Goal: Check status: Check status

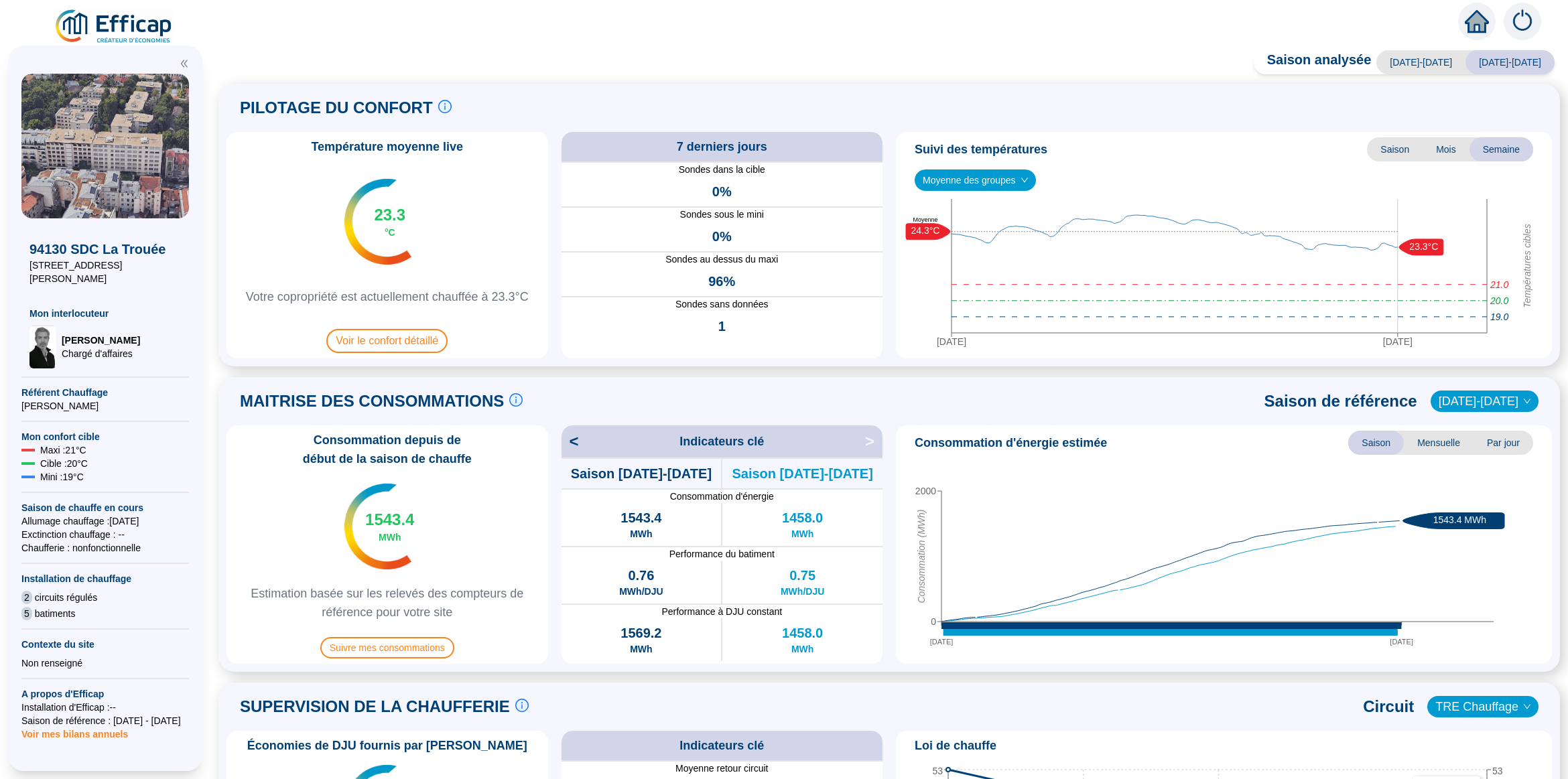
click at [1434, 147] on span "Mois" at bounding box center [1446, 149] width 47 height 24
click at [1392, 149] on span "Saison" at bounding box center [1395, 149] width 56 height 24
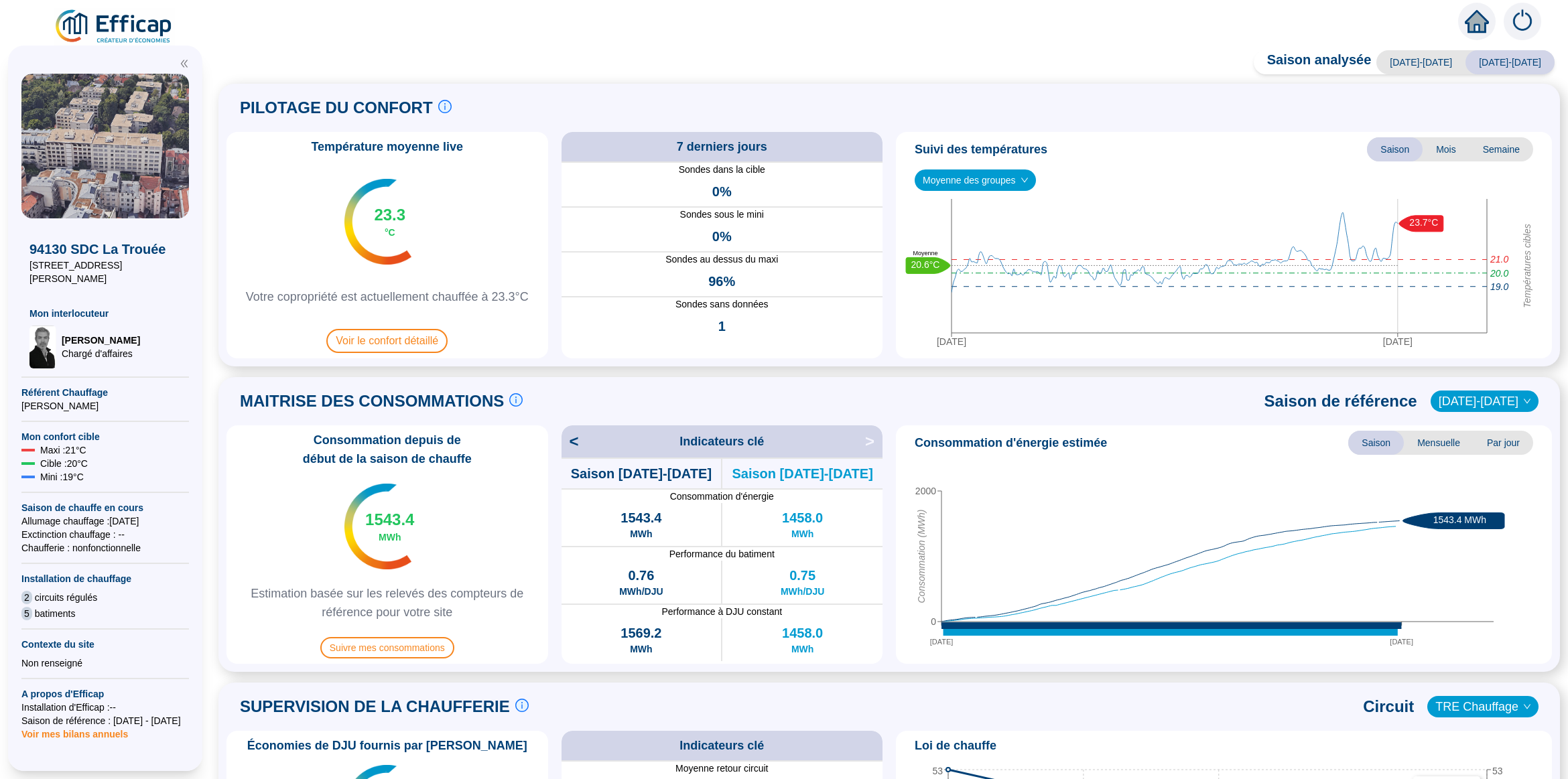
click at [1432, 151] on span "Mois" at bounding box center [1446, 149] width 47 height 24
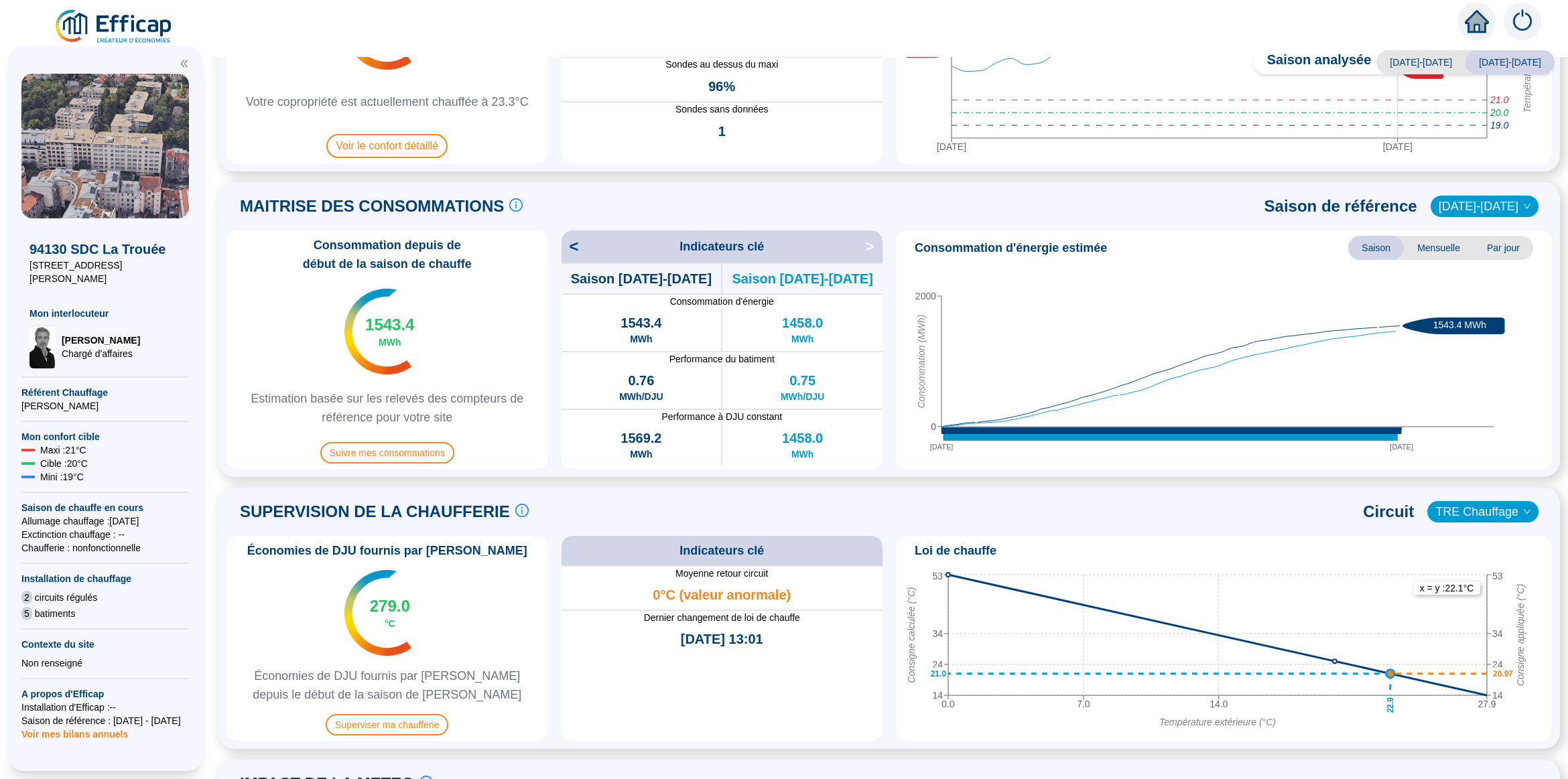
scroll to position [390, 0]
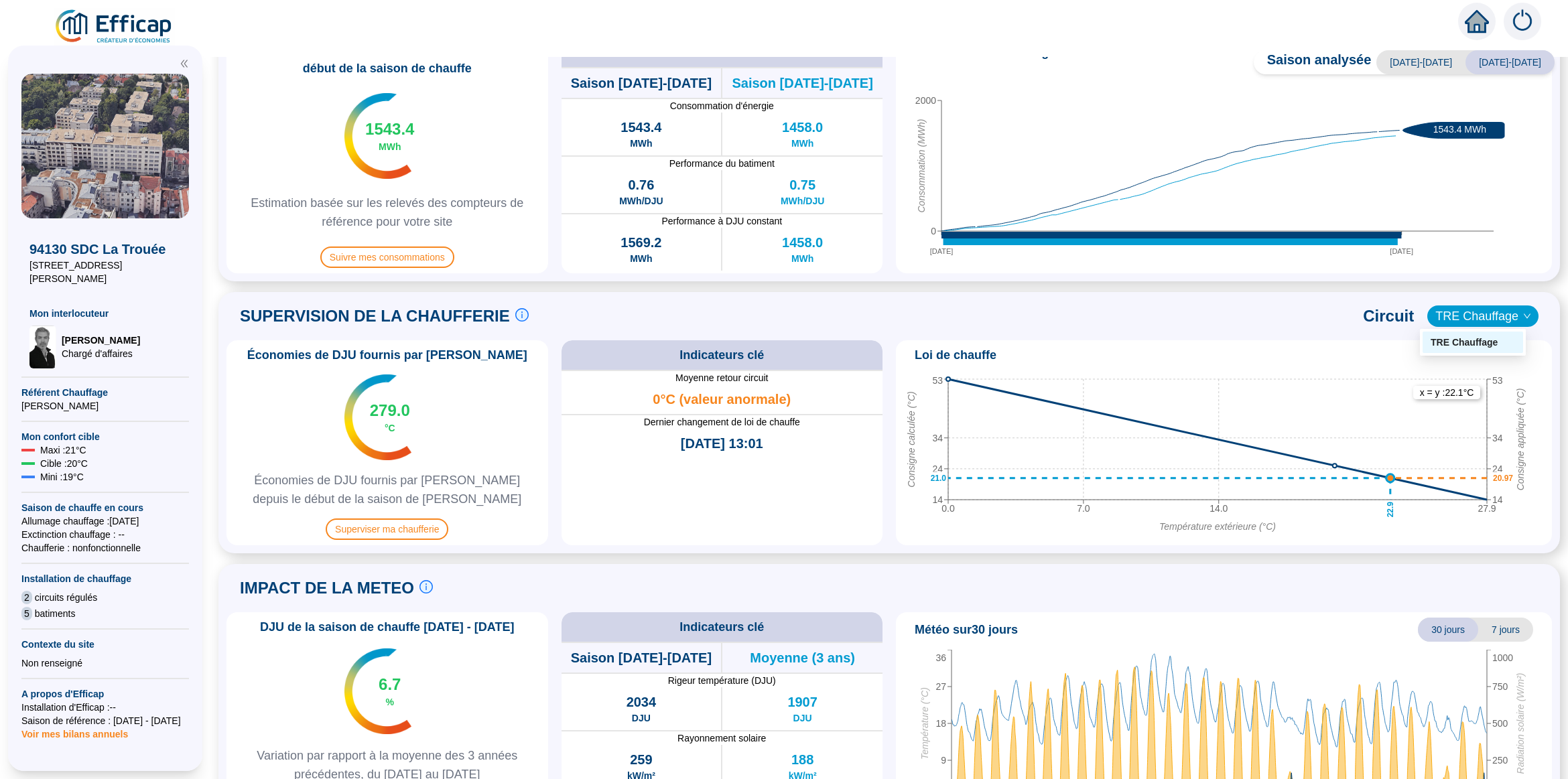
click at [1479, 310] on span "TRE Chauffage" at bounding box center [1482, 315] width 95 height 20
click at [1482, 310] on span "TRE Chauffage" at bounding box center [1482, 315] width 95 height 20
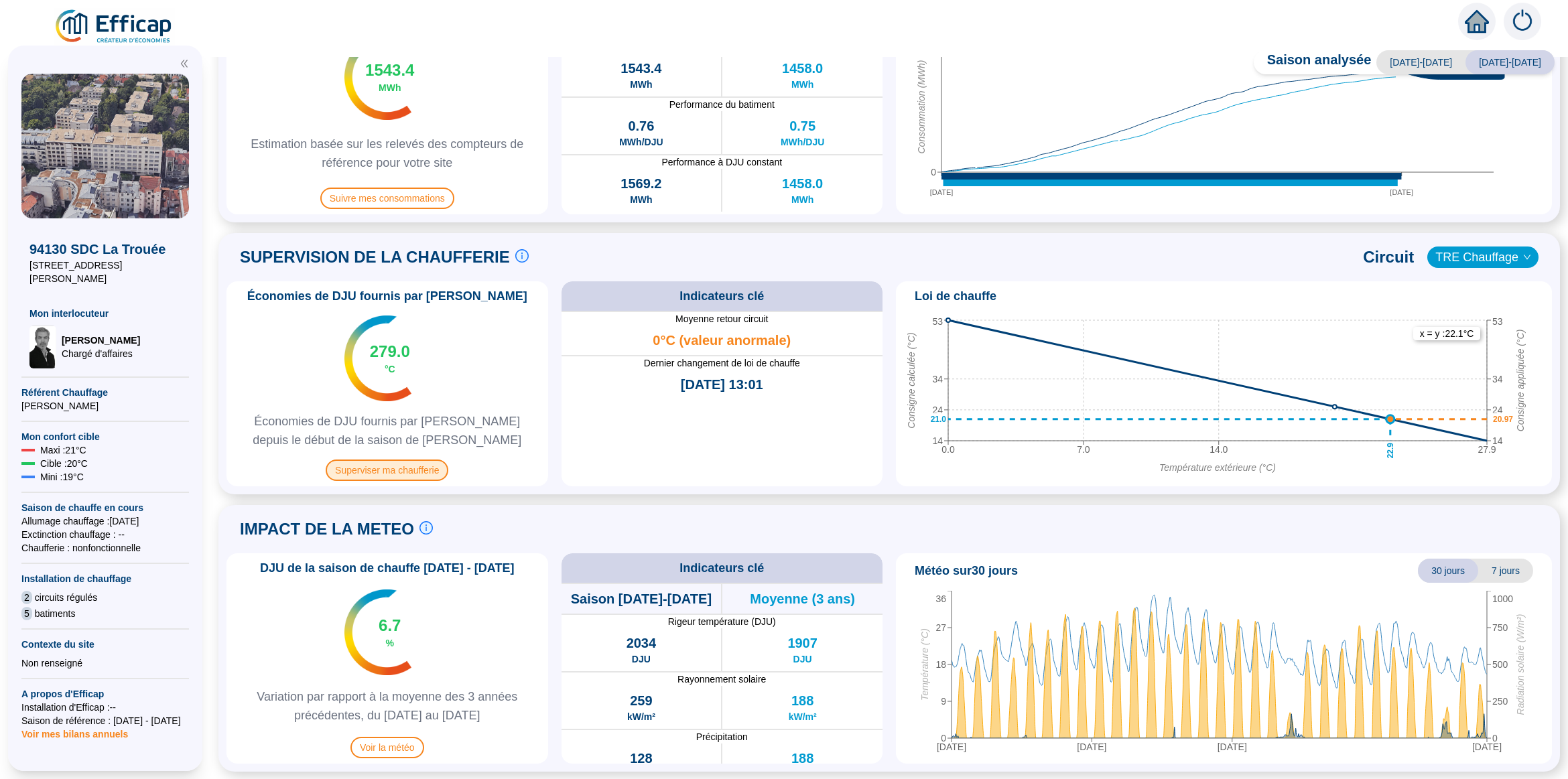
click at [409, 473] on span "Superviser ma chaufferie" at bounding box center [386, 470] width 122 height 21
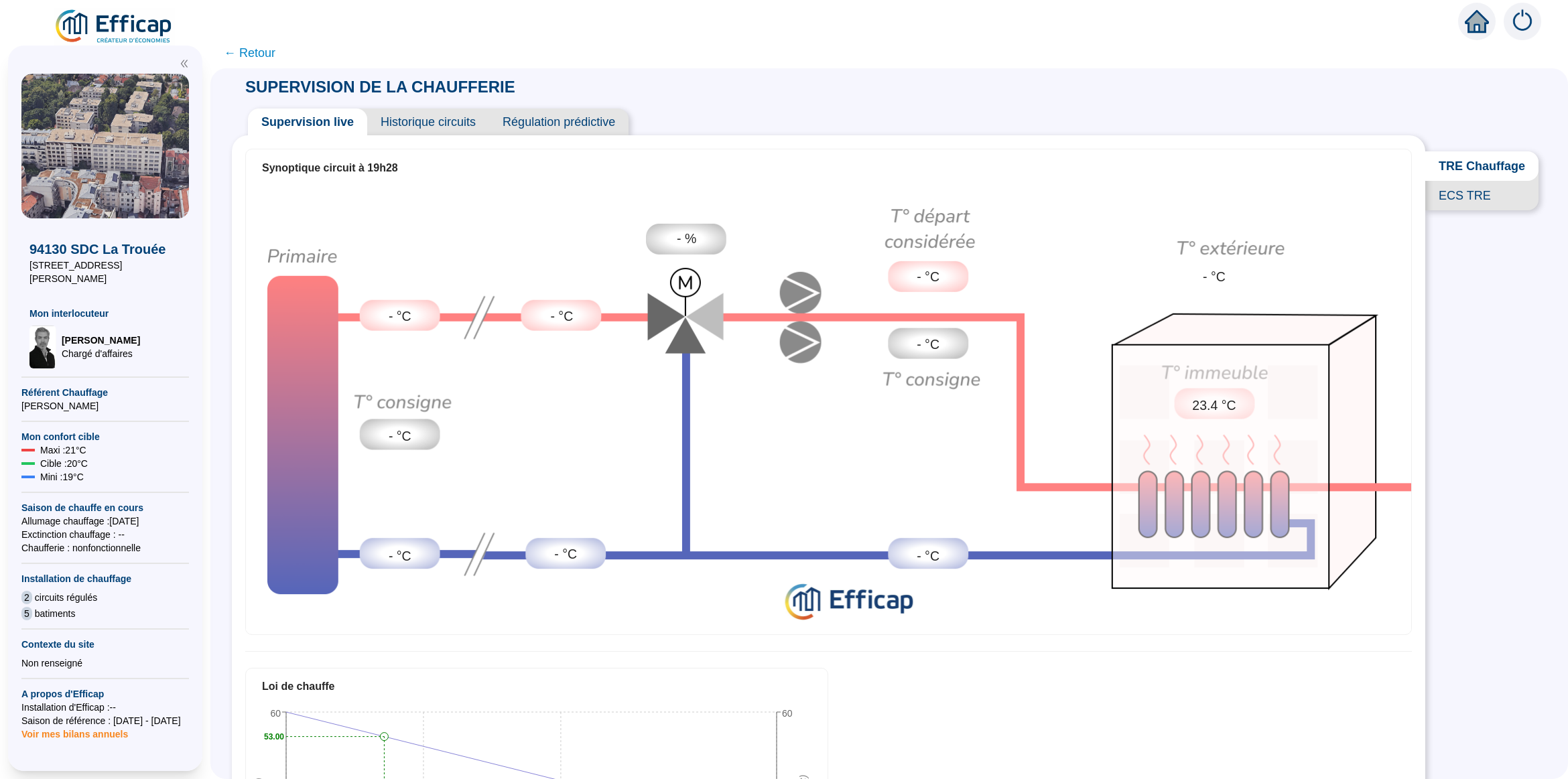
click at [1479, 206] on span "ECS TRE" at bounding box center [1481, 195] width 114 height 30
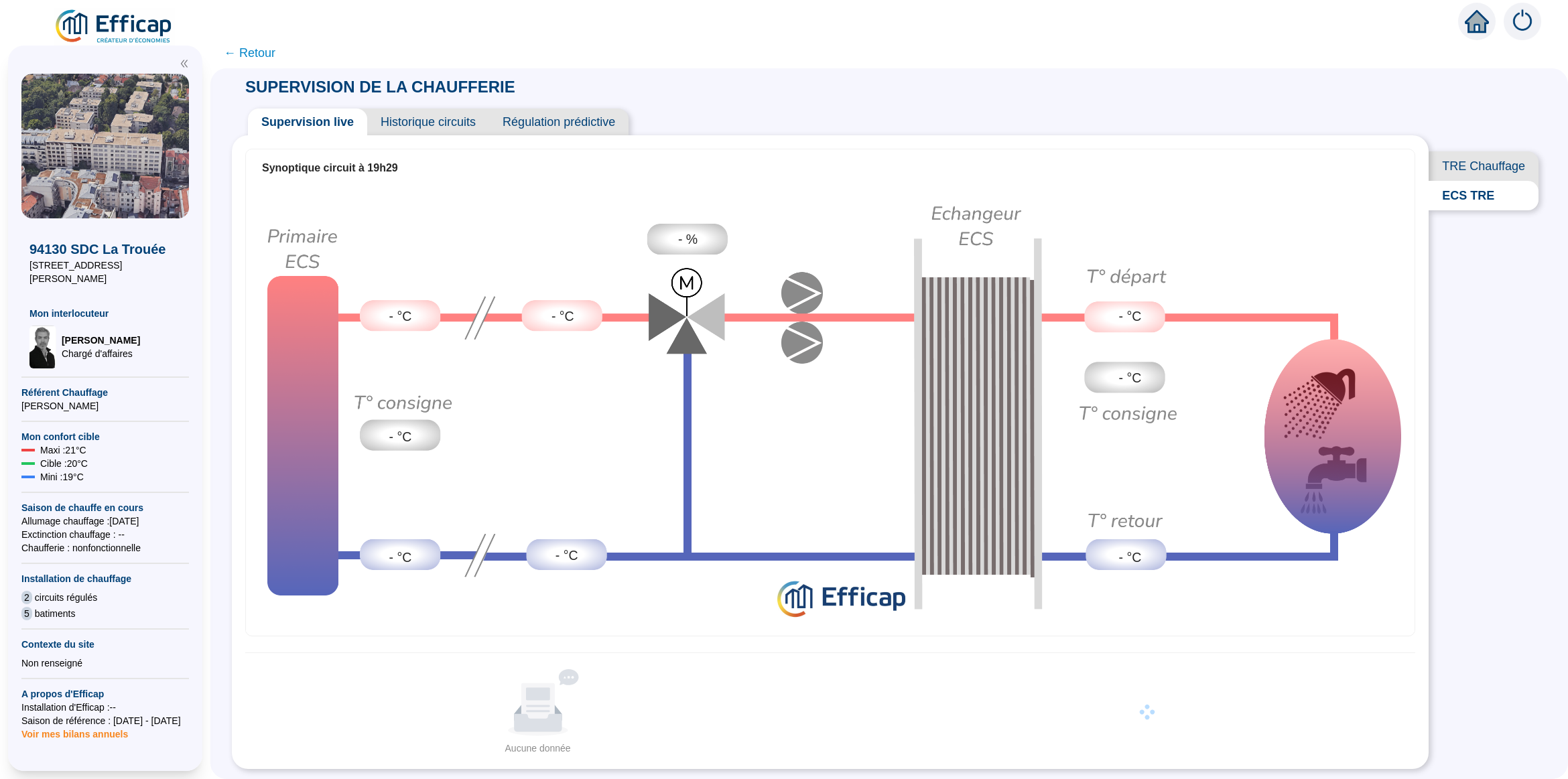
click at [1482, 164] on span "TRE Chauffage" at bounding box center [1483, 165] width 110 height 30
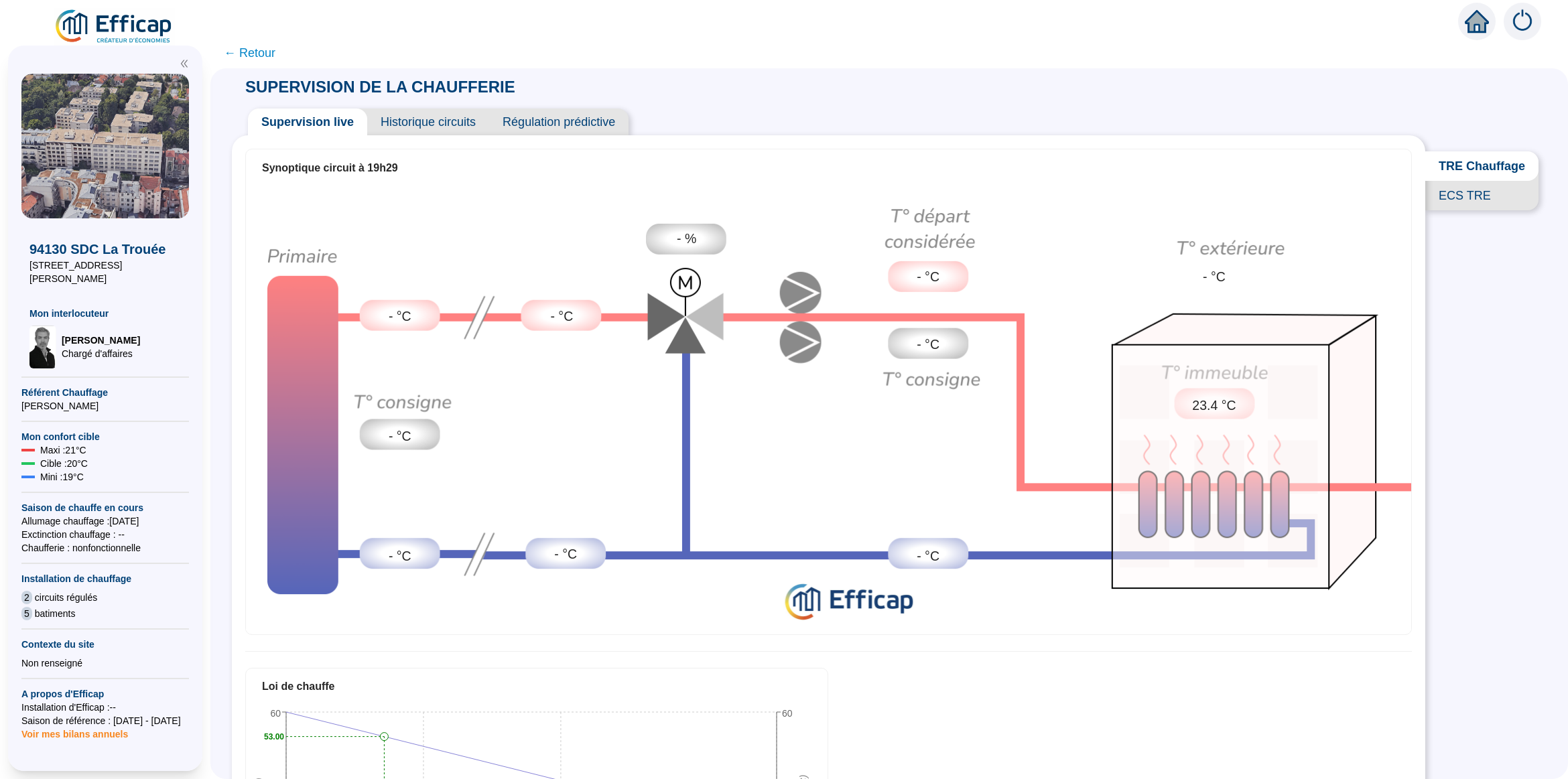
click at [239, 52] on span "← Retour" at bounding box center [250, 53] width 52 height 19
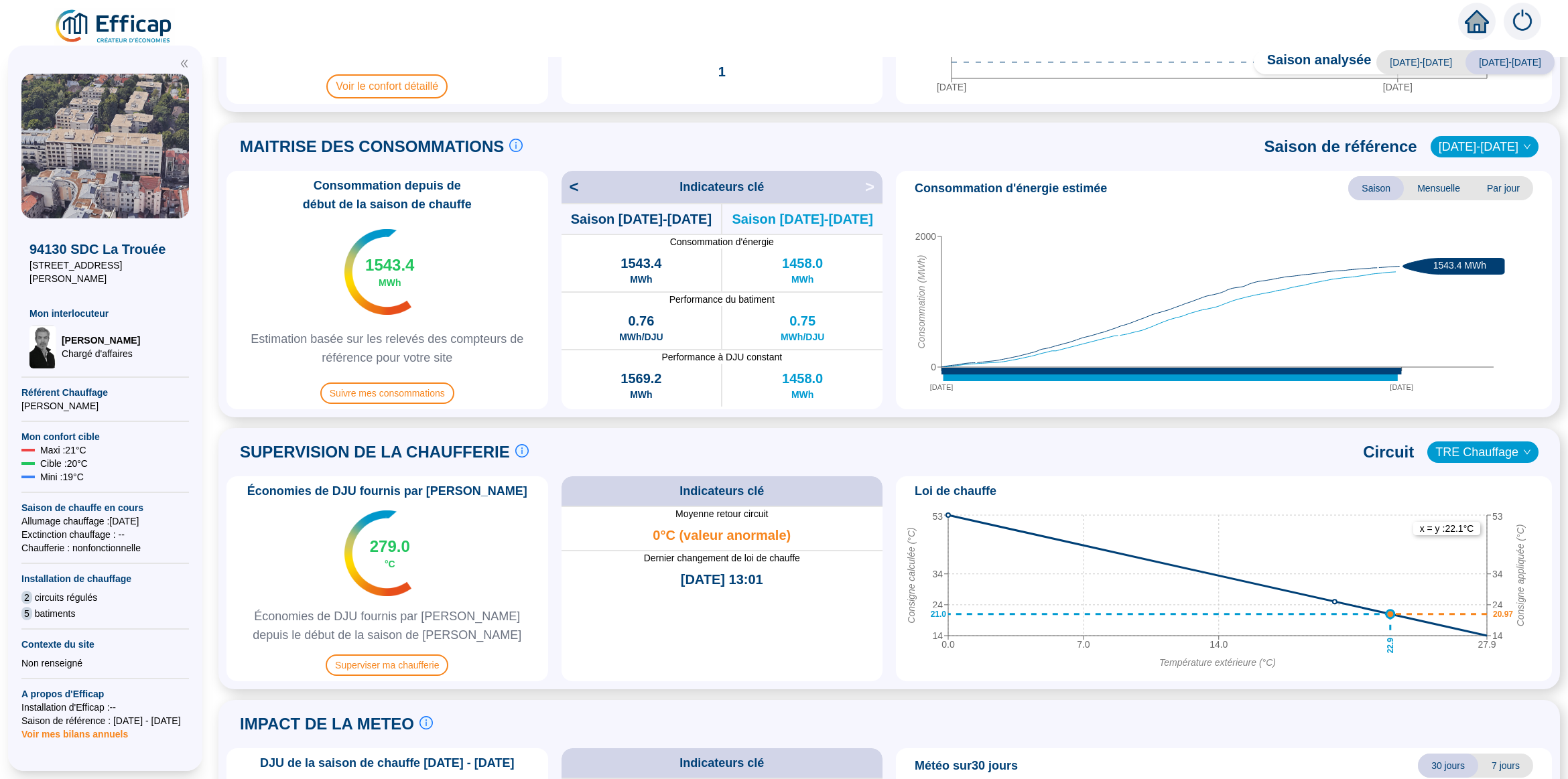
scroll to position [449, 0]
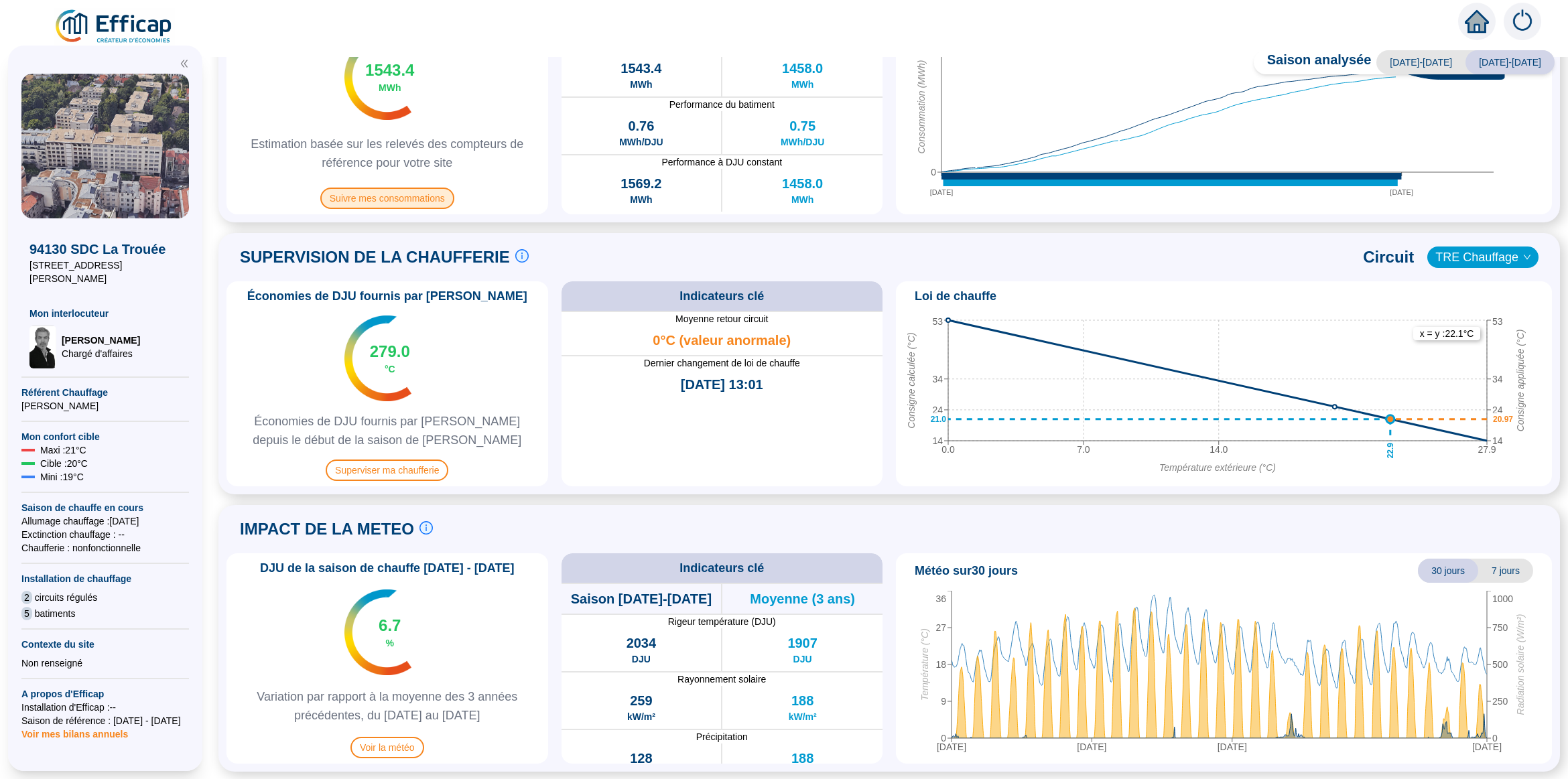
click at [383, 199] on span "Suivre mes consommations" at bounding box center [387, 198] width 134 height 21
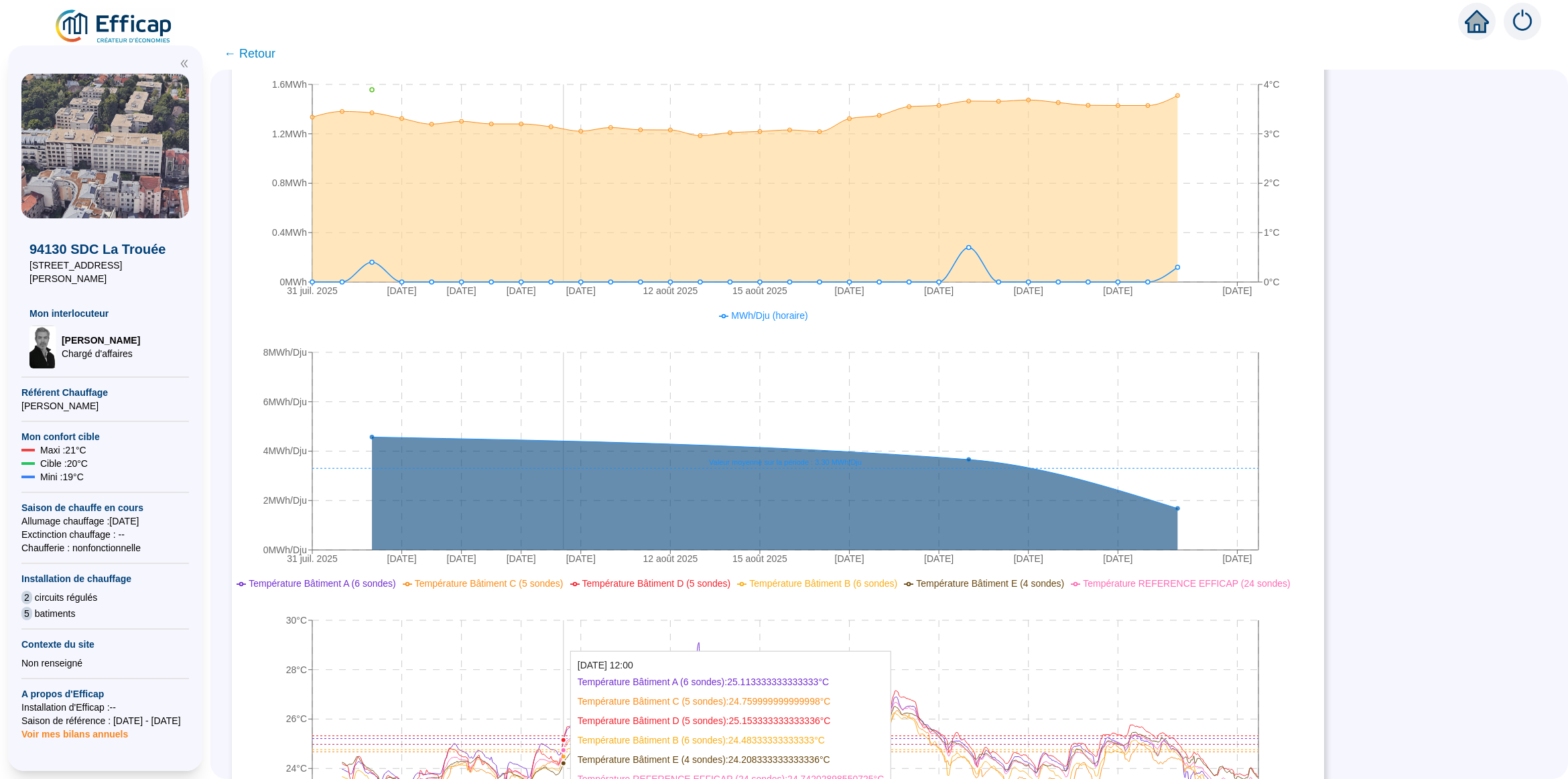
scroll to position [284, 0]
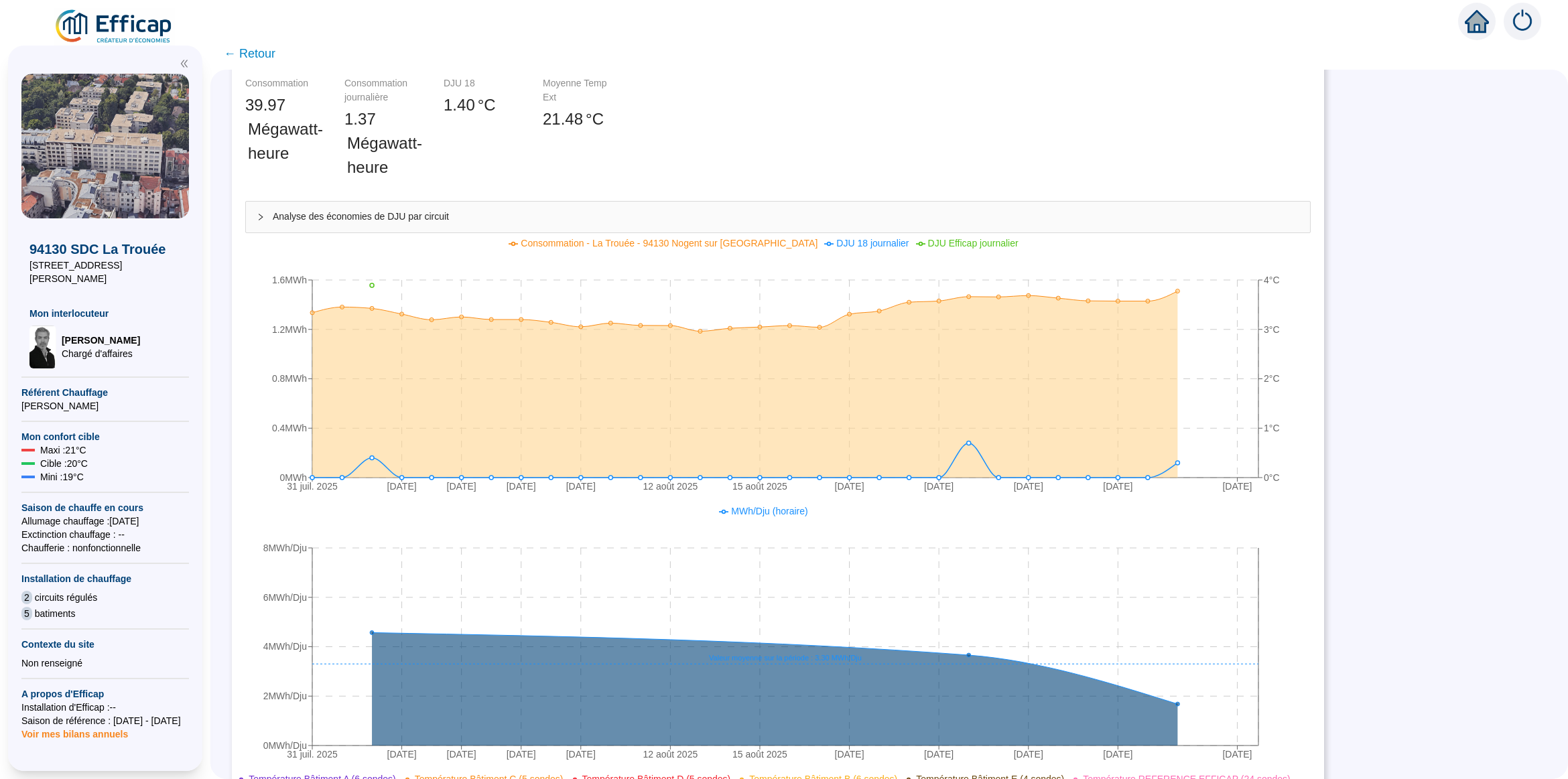
click at [313, 216] on span "Analyse des économies de DJU par circuit" at bounding box center [785, 216] width 1026 height 14
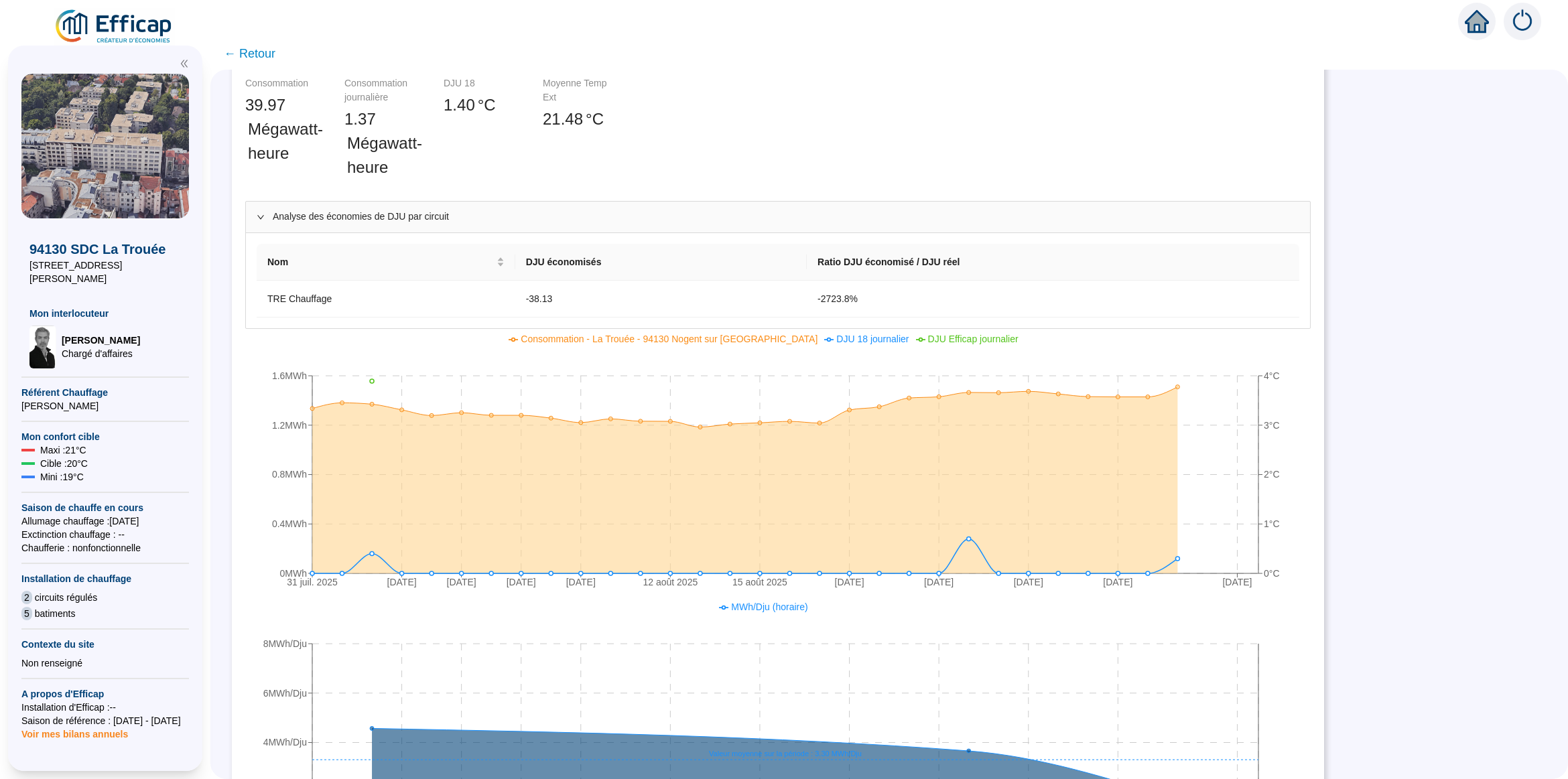
scroll to position [88, 0]
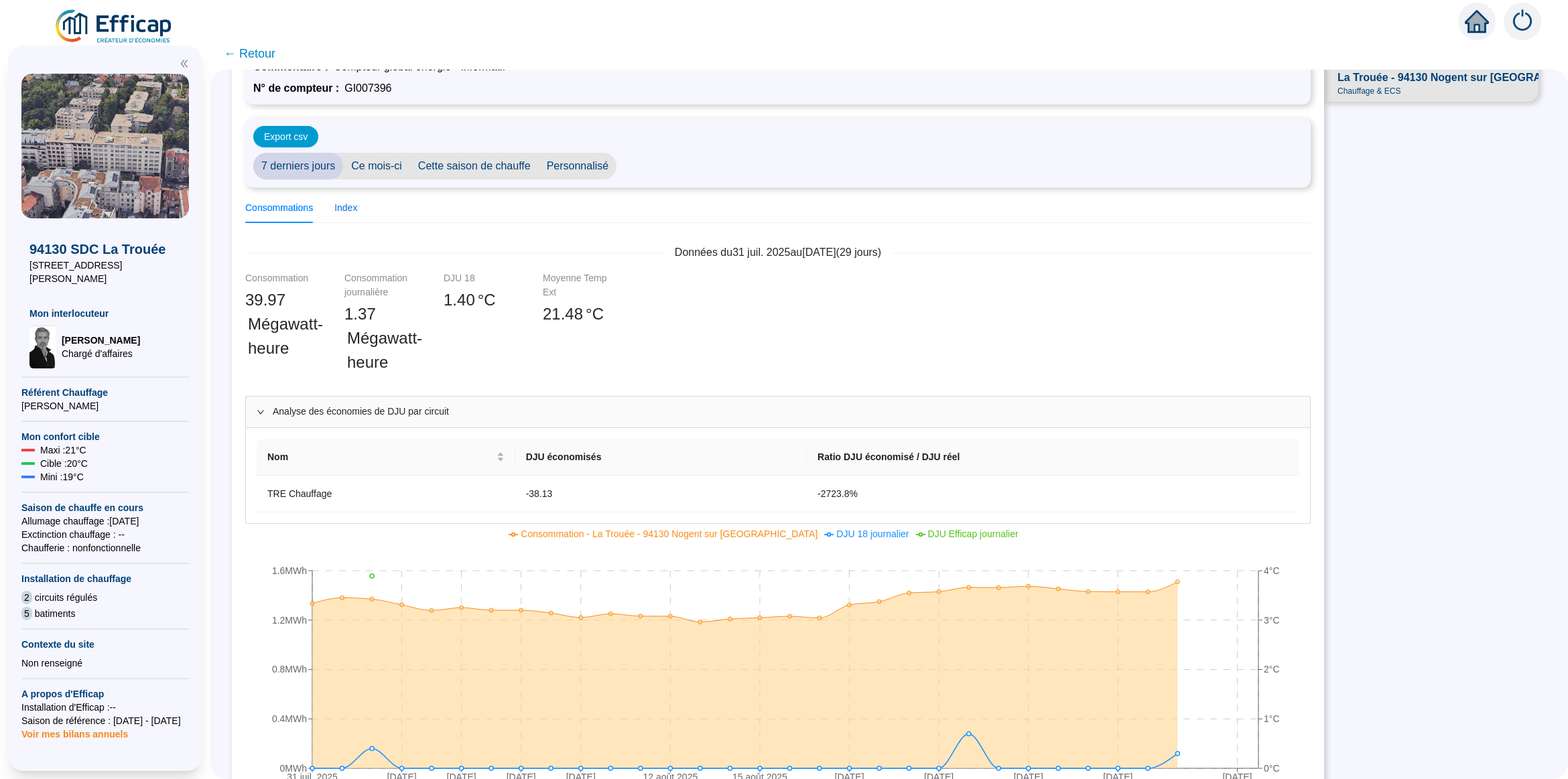
click at [357, 204] on div "Index" at bounding box center [346, 208] width 23 height 14
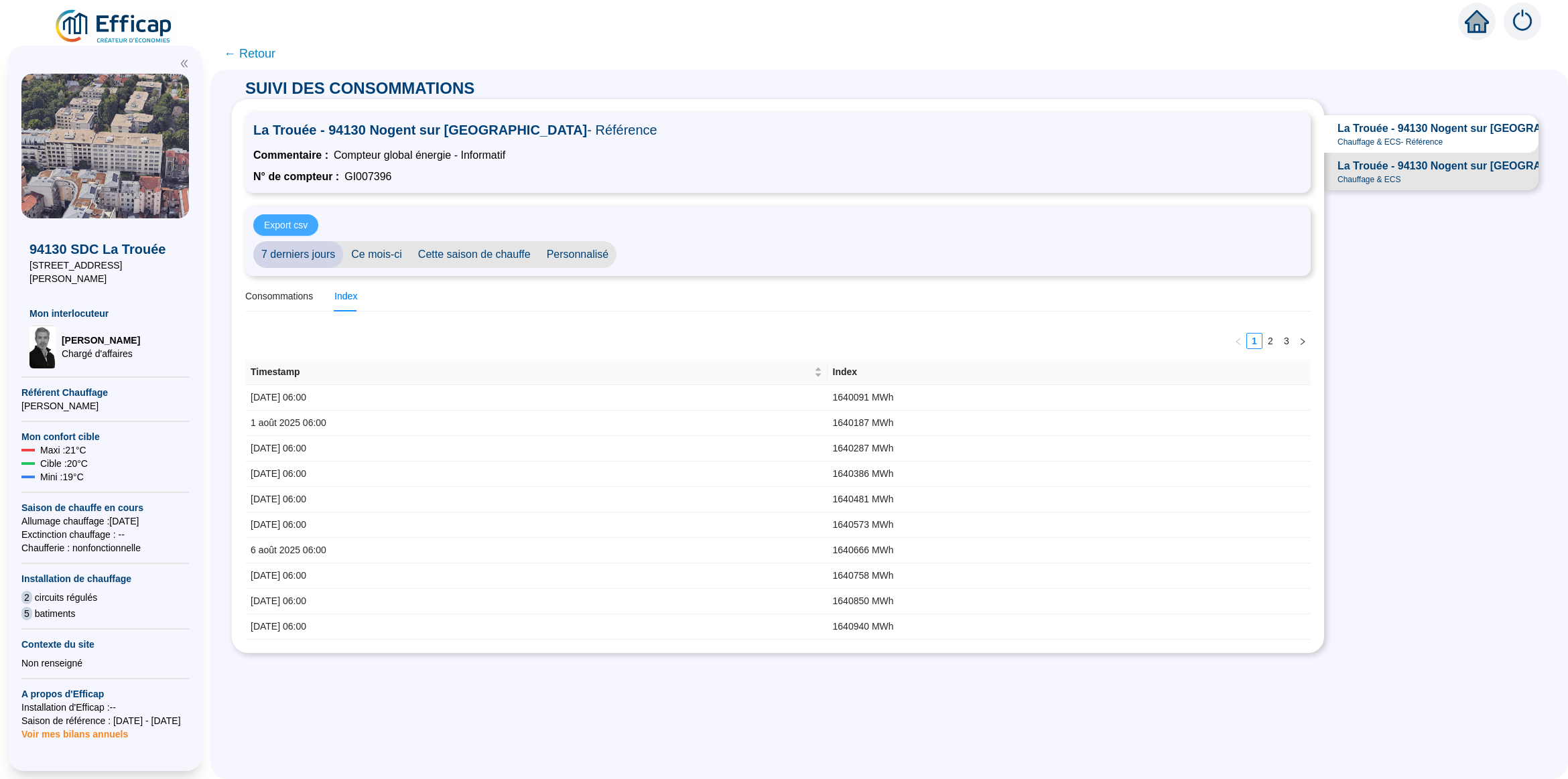
scroll to position [0, 0]
click at [504, 253] on span "Cette saison de chauffe" at bounding box center [474, 255] width 129 height 27
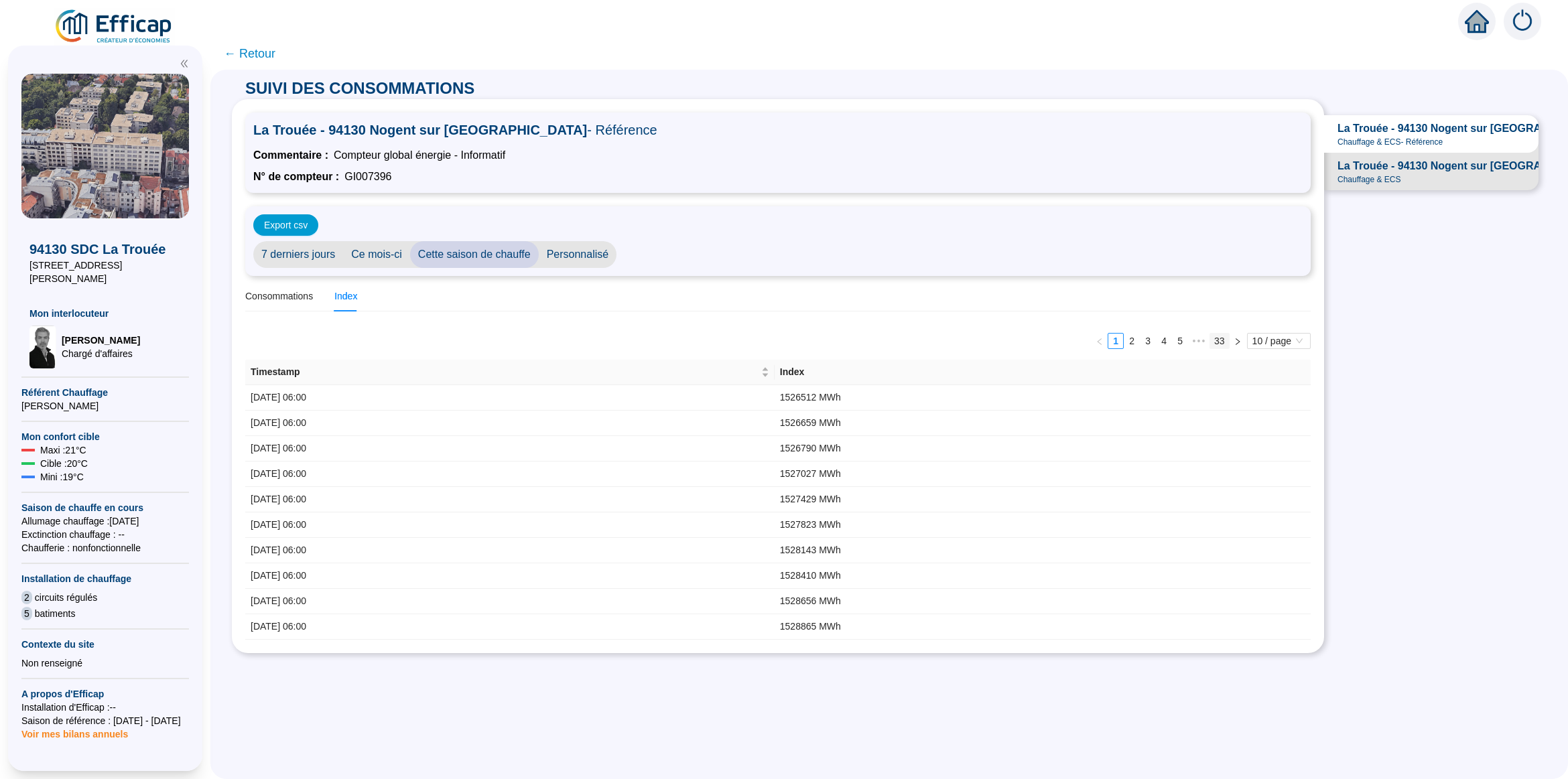
click at [1214, 341] on link "33" at bounding box center [1220, 340] width 19 height 14
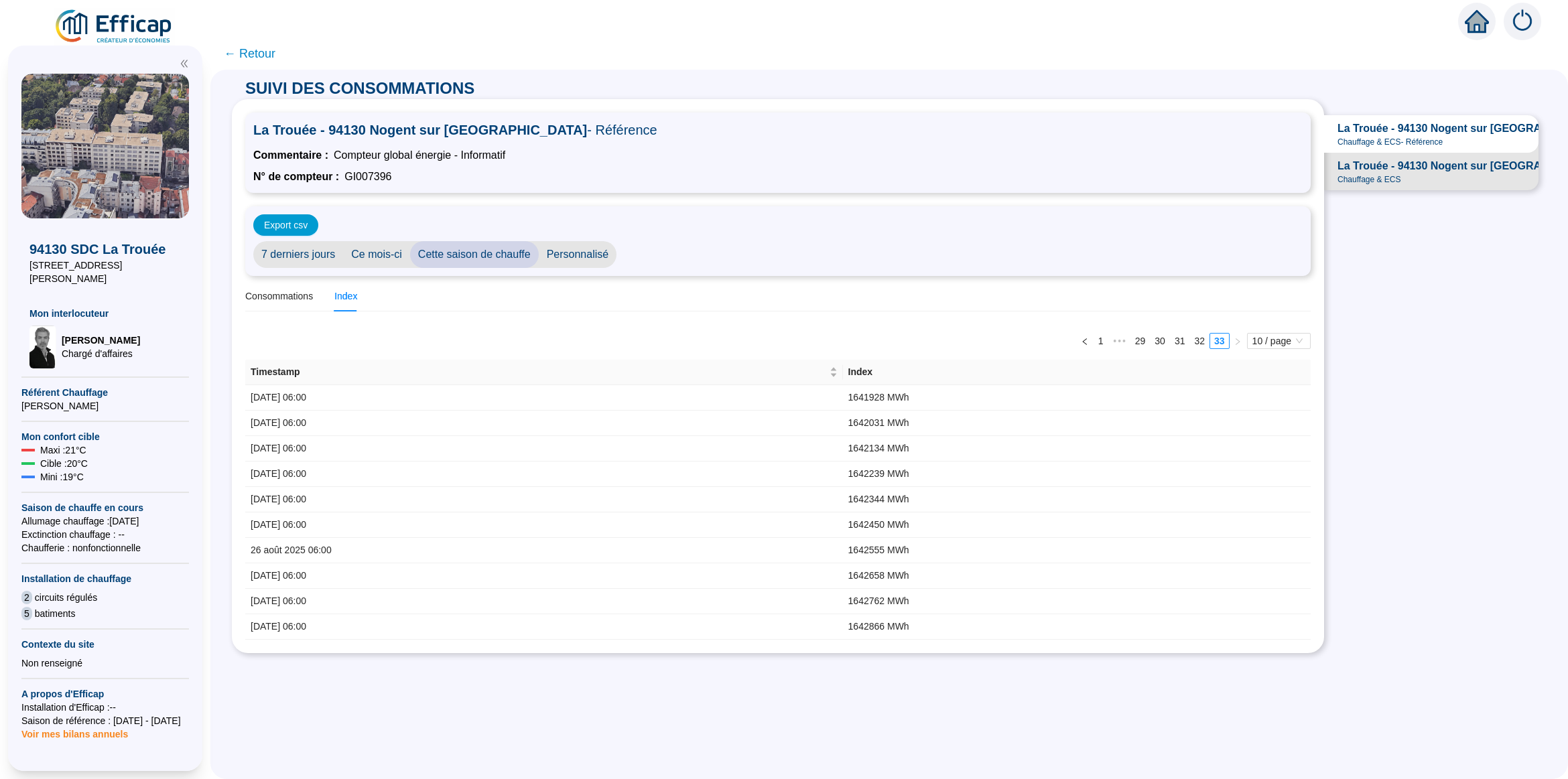
click at [236, 52] on span "← Retour" at bounding box center [250, 54] width 52 height 19
click at [240, 54] on span "← Retour" at bounding box center [889, 53] width 1357 height 32
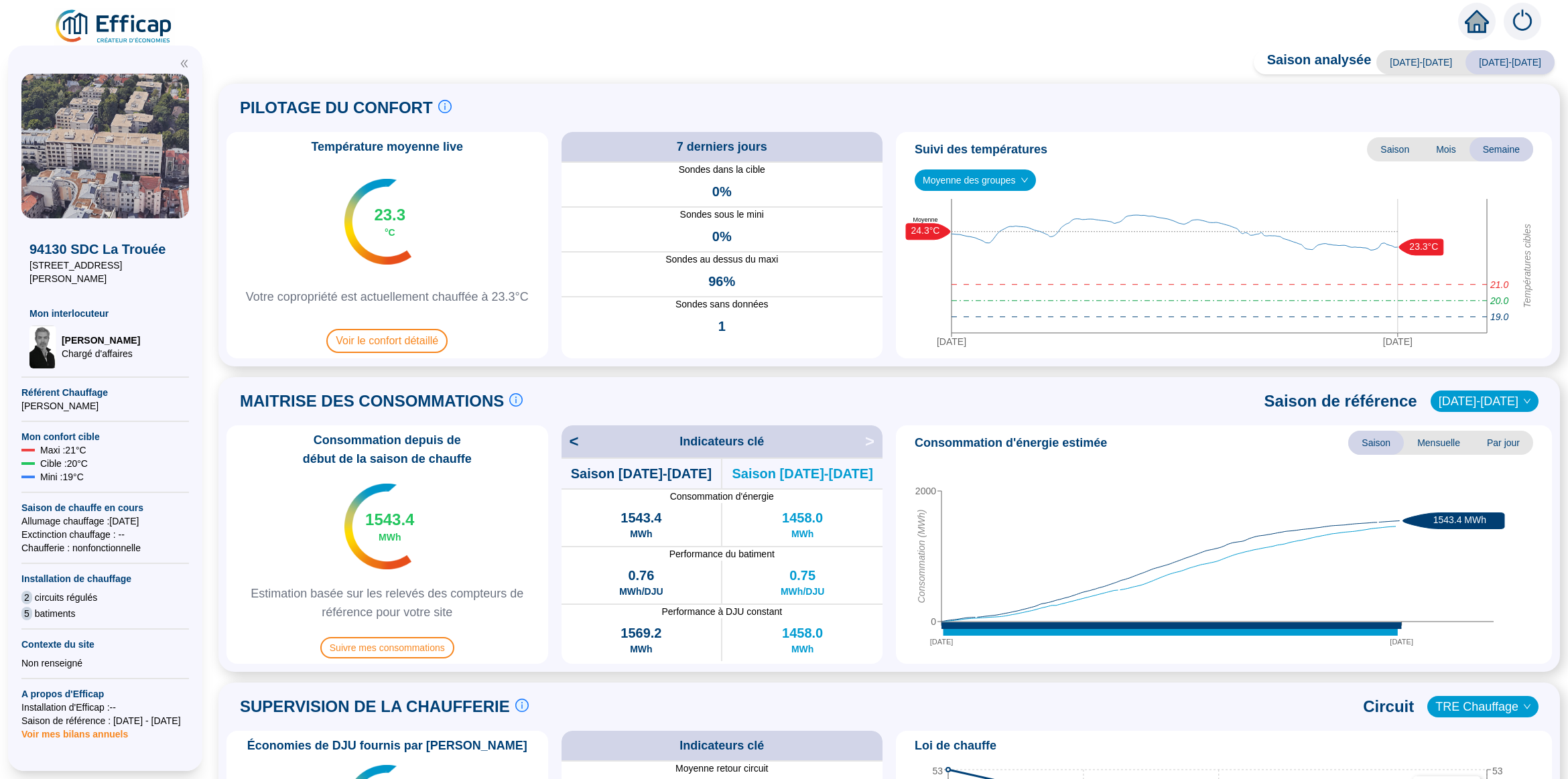
click at [1518, 20] on img at bounding box center [1522, 21] width 38 height 38
